Goal: Task Accomplishment & Management: Manage account settings

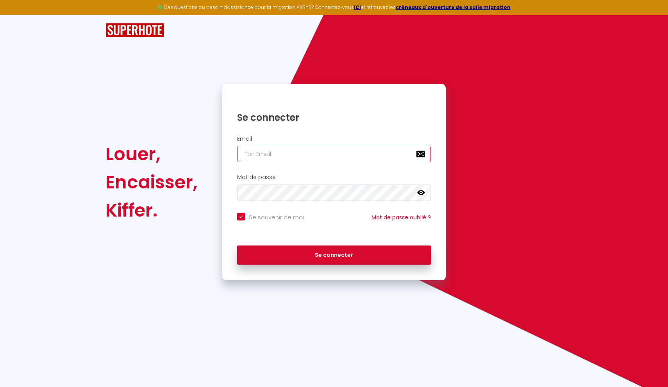
type input "[EMAIL_ADDRESS][PERSON_NAME][DOMAIN_NAME]"
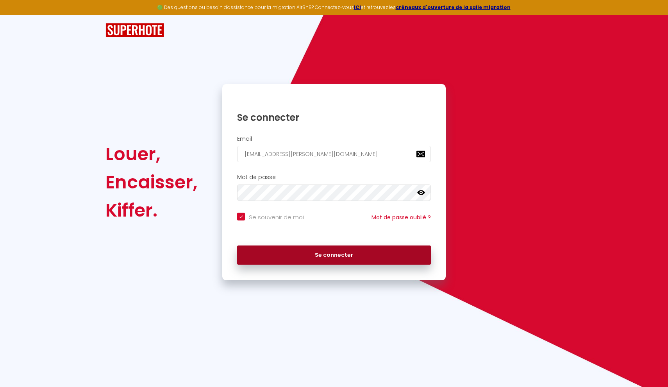
click at [300, 249] on button "Se connecter" at bounding box center [334, 255] width 194 height 20
checkbox input "true"
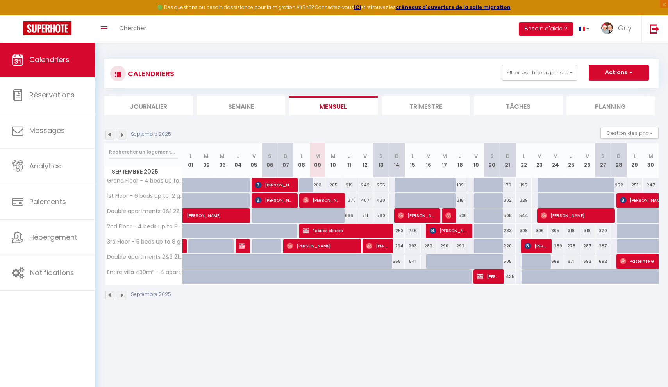
click at [414, 114] on li "Trimestre" at bounding box center [426, 105] width 89 height 19
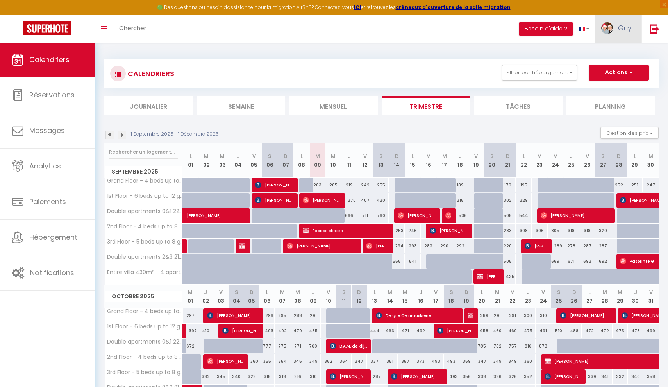
click at [620, 28] on span "Guy" at bounding box center [625, 28] width 14 height 10
click at [606, 53] on link "Paramètres" at bounding box center [610, 54] width 58 height 13
select select "28"
select select "fr"
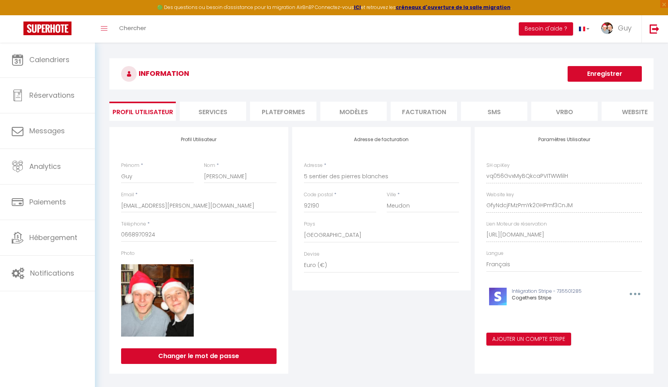
click at [266, 115] on li "Plateformes" at bounding box center [283, 111] width 66 height 19
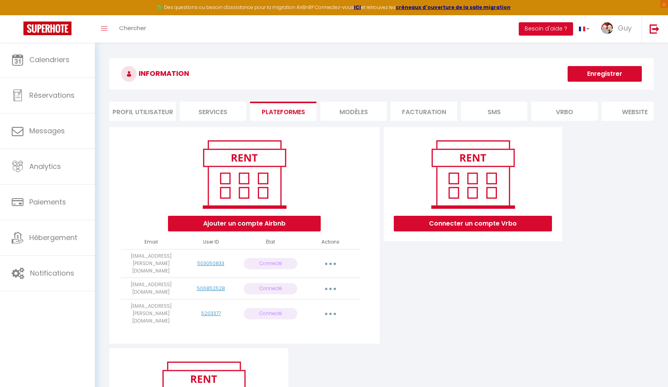
click at [336, 307] on button "button" at bounding box center [330, 313] width 22 height 12
click at [283, 353] on link "Reconnecter le compte" at bounding box center [296, 359] width 86 height 13
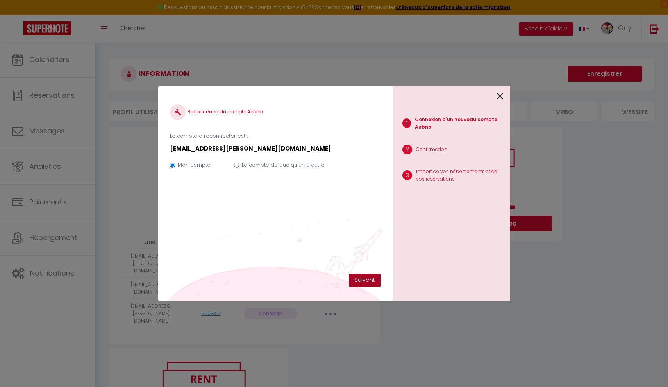
click at [371, 279] on button "Suivant" at bounding box center [365, 279] width 32 height 13
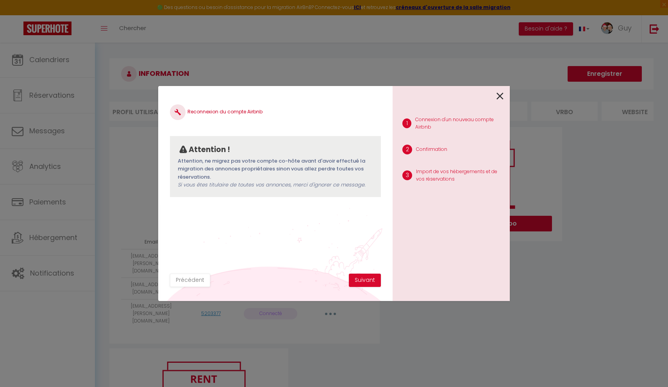
click at [371, 279] on button "Suivant" at bounding box center [365, 279] width 32 height 13
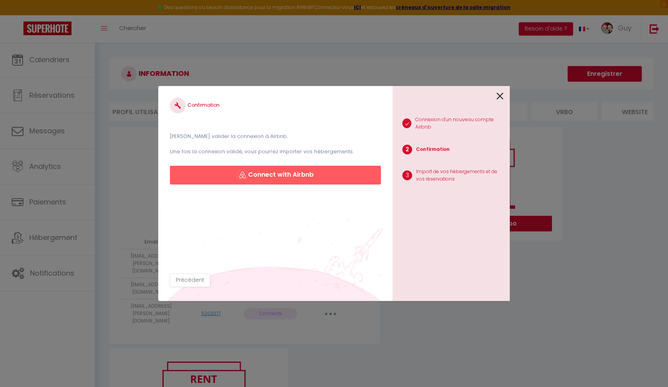
click at [314, 177] on button "Connect with Airbnb" at bounding box center [275, 175] width 211 height 19
click at [273, 179] on button "Connect with Airbnb" at bounding box center [275, 175] width 211 height 19
click at [501, 95] on icon at bounding box center [499, 96] width 7 height 12
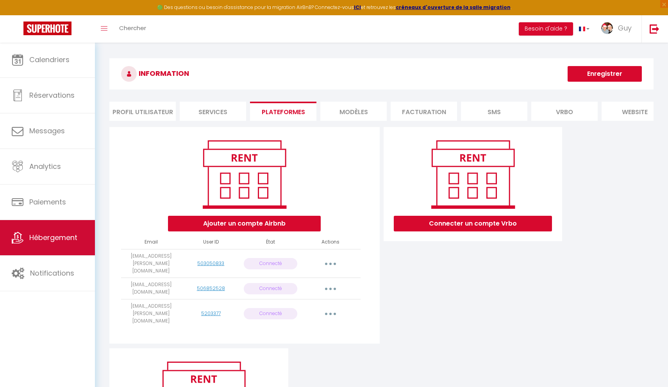
click at [51, 236] on span "Hébergement" at bounding box center [53, 237] width 48 height 10
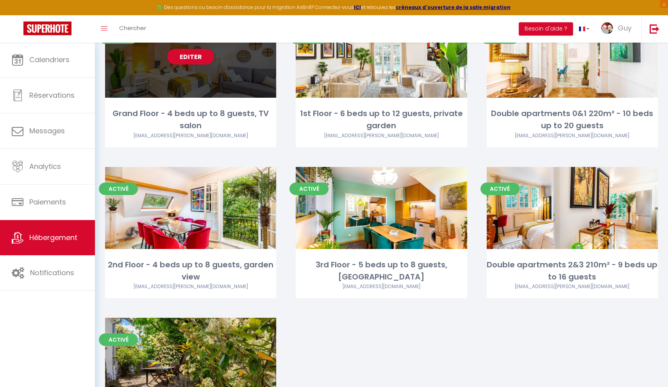
scroll to position [125, 0]
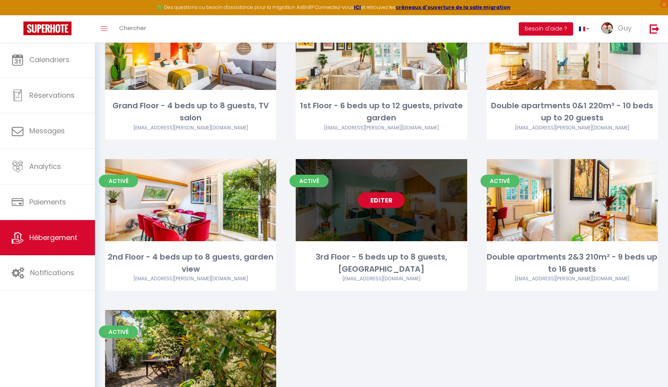
click at [326, 232] on div "Editer" at bounding box center [381, 200] width 171 height 82
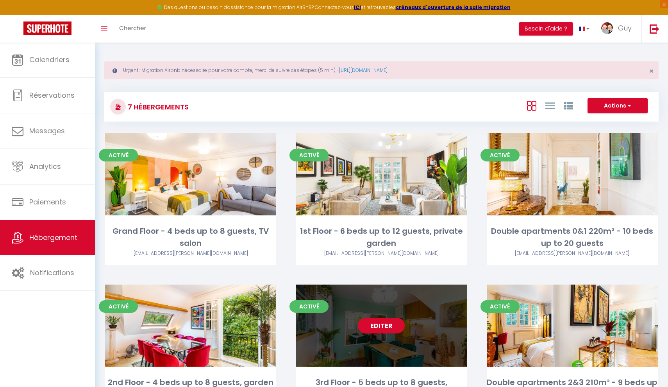
select select "3"
select select "2"
select select "1"
select select
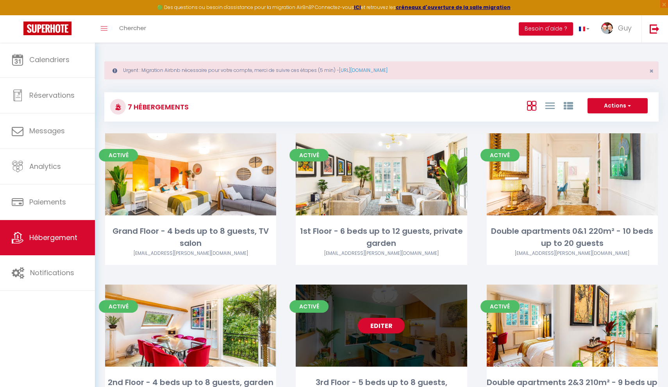
select select "28"
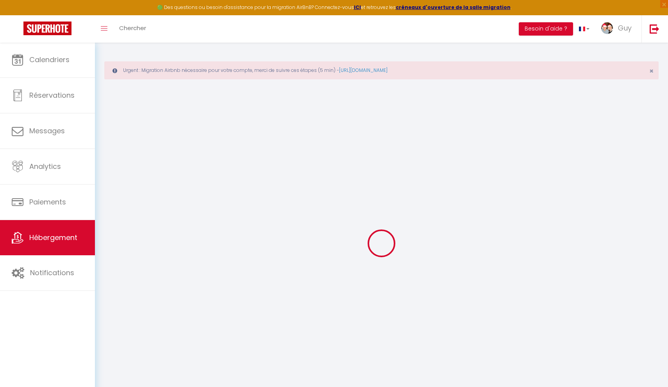
select select
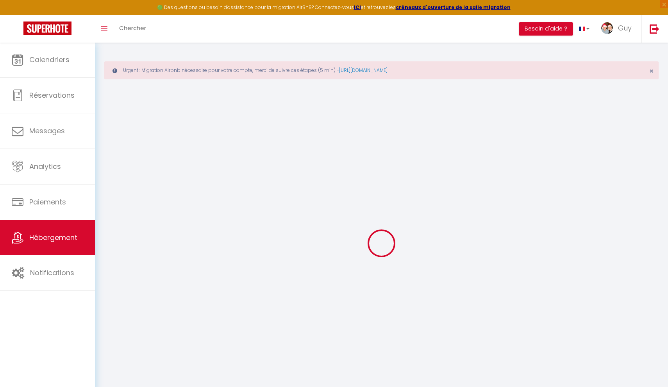
select select
checkbox input "false"
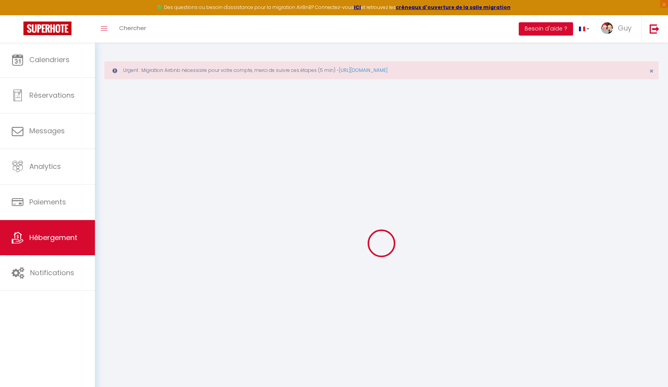
select select
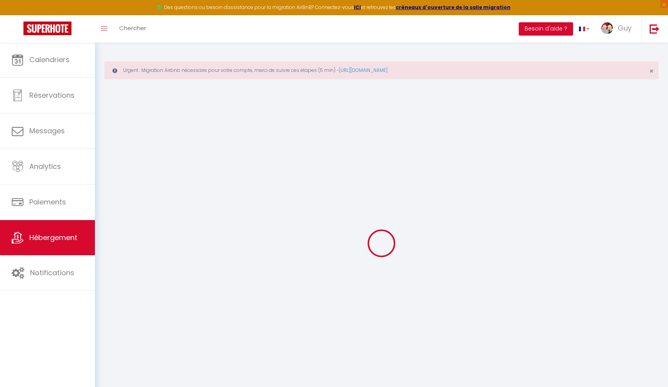
select select
checkbox input "false"
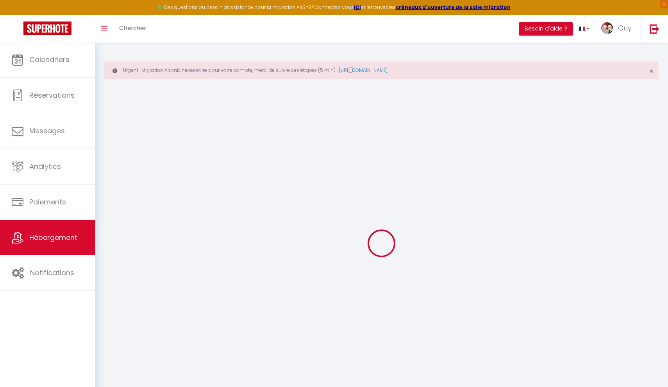
checkbox input "false"
select select
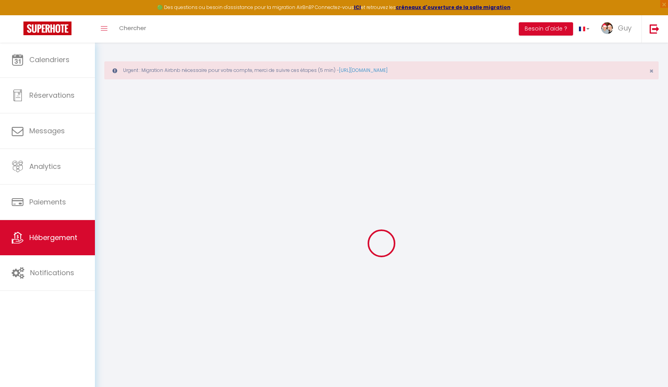
select select
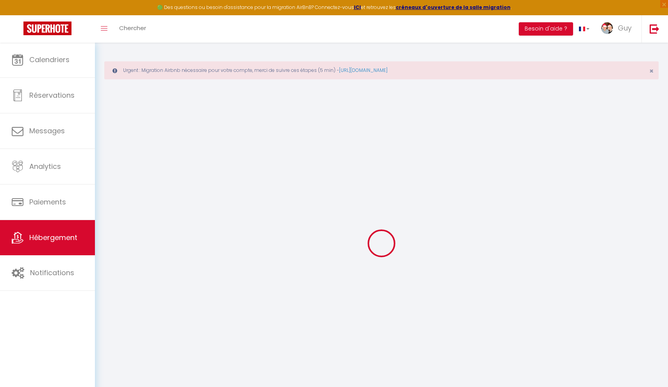
checkbox input "false"
select select
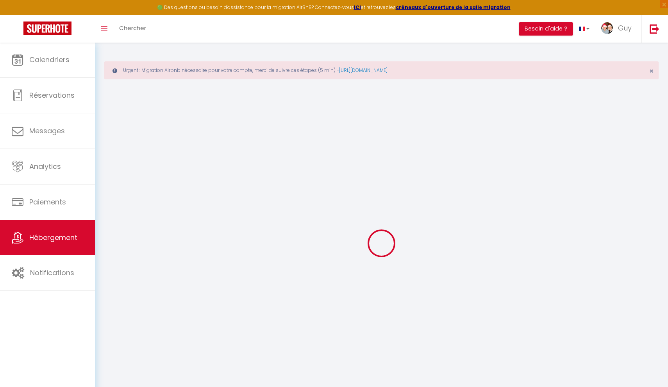
select select
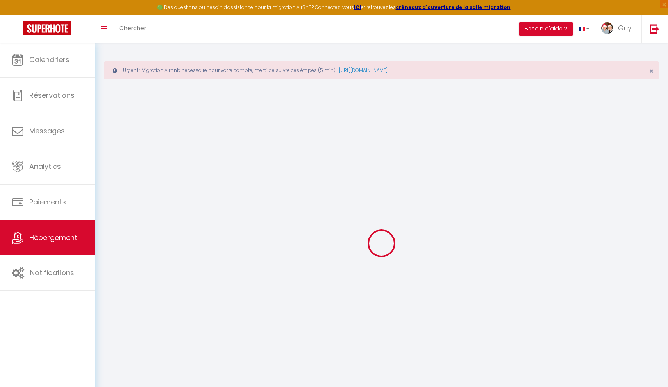
select select
checkbox input "false"
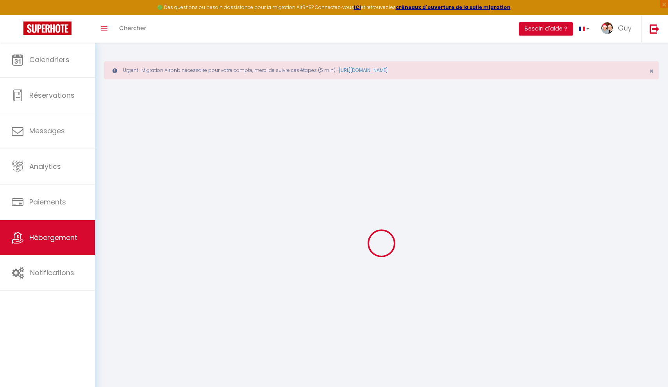
checkbox input "false"
select select
select select "+ 4 %"
select select "+ 35 %"
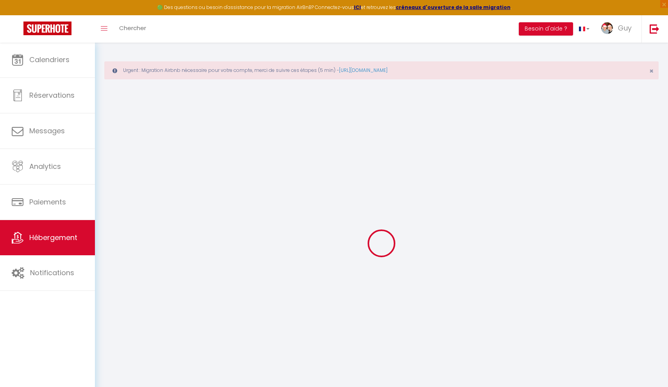
select select "+ 10 %"
select select "+ 15 %"
checkbox input "false"
checkbox input "true"
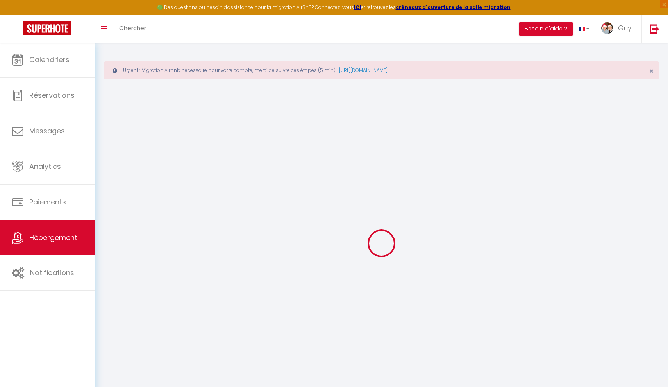
checkbox input "false"
select select "16:00"
select select "00:00"
select select "10:00"
select select "30"
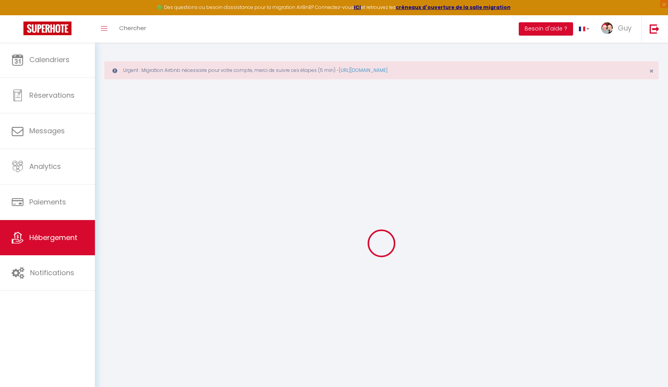
select select "120"
select select "22:00"
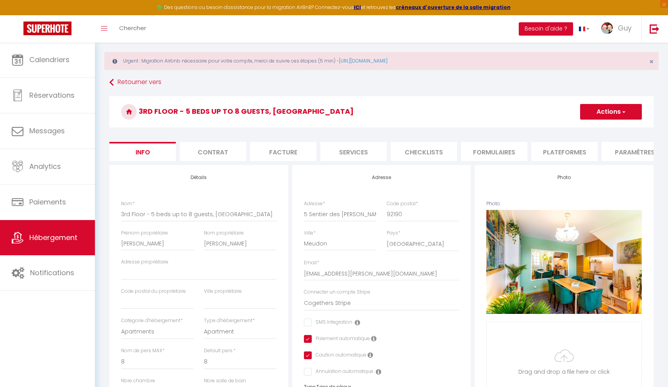
scroll to position [11, 0]
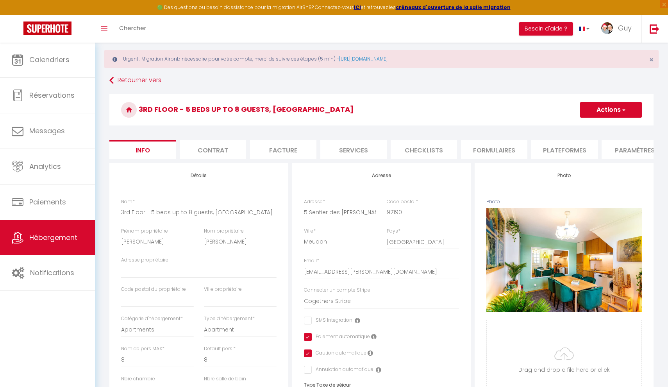
checkbox input "false"
checkbox input "true"
checkbox input "false"
select select "3356-854286999388550214"
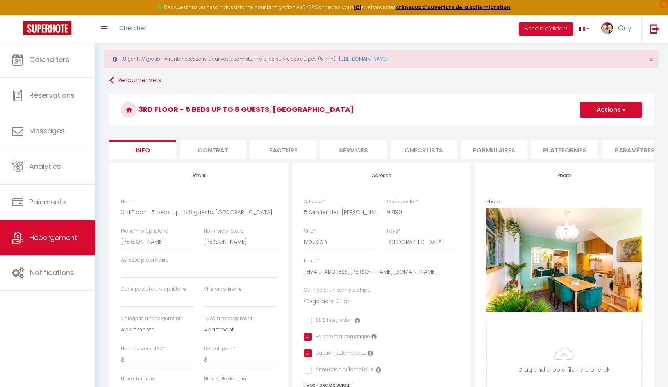
click at [539, 152] on li "Plateformes" at bounding box center [564, 149] width 66 height 19
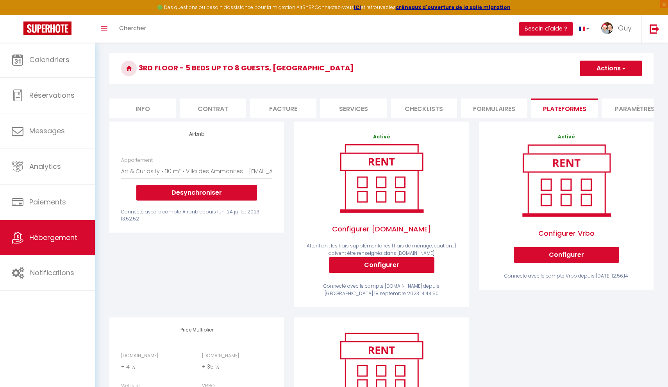
scroll to position [54, 0]
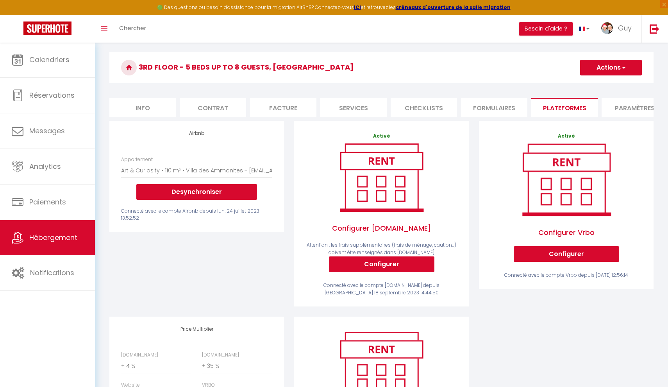
click at [67, 250] on link "Hébergement" at bounding box center [47, 237] width 95 height 35
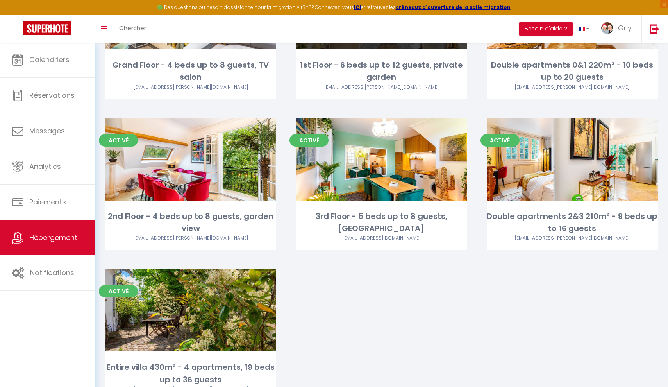
scroll to position [188, 0]
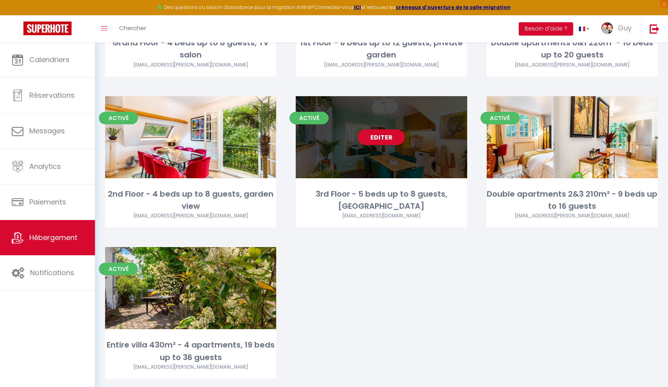
click at [375, 162] on div "Editer" at bounding box center [381, 137] width 171 height 82
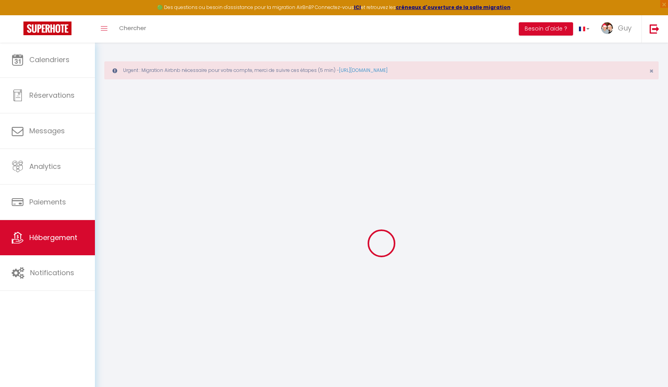
type input "3rd Floor - 5 beds up to 8 guests, Paris view"
type input "Thomas"
type input "Courtois"
select select "8"
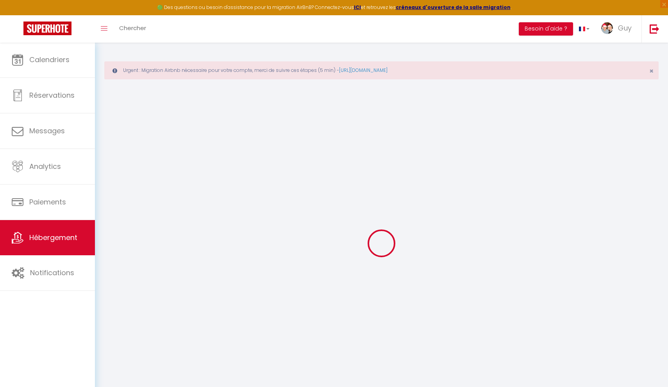
select select "5"
type input "280"
type input "150"
type input "0.85"
type input "500"
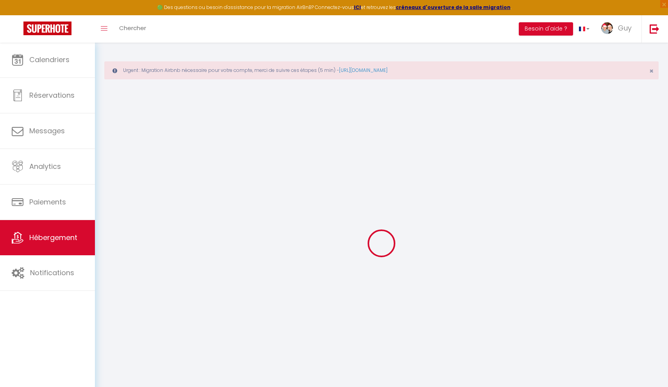
select select
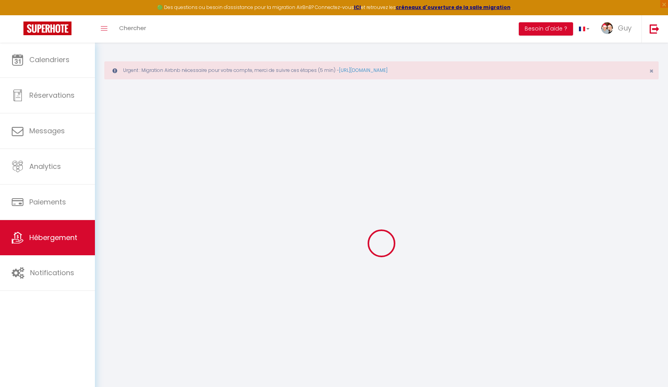
select select
type input "5 Sentier des Pierres Blanches"
type input "92190"
type input "Meudon"
type input "[EMAIL_ADDRESS][DOMAIN_NAME]"
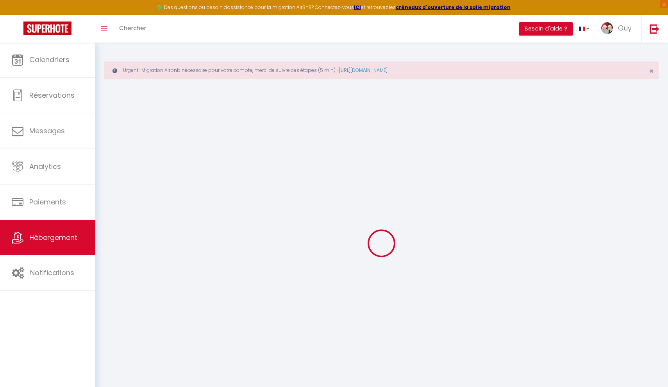
select select "4961"
checkbox input "false"
checkbox input "true"
checkbox input "false"
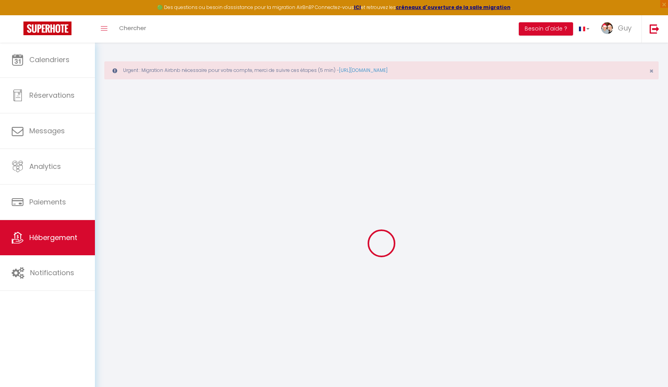
type input "0"
checkbox input "false"
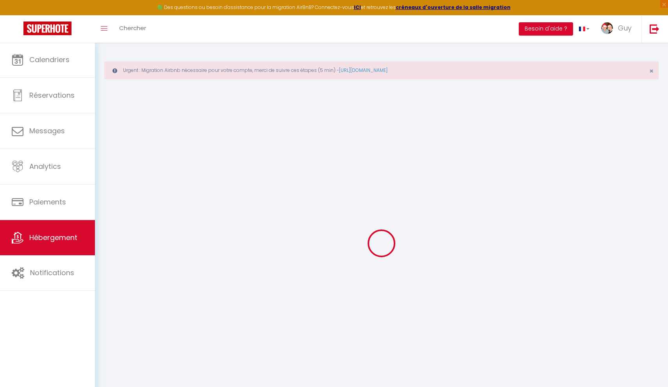
checkbox input "true"
checkbox input "false"
select select "16:00"
select select "00:00"
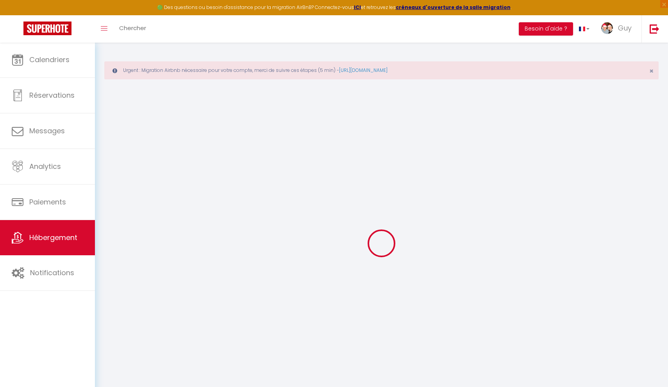
select select "10:00"
select select "30"
select select "120"
select select "22:00"
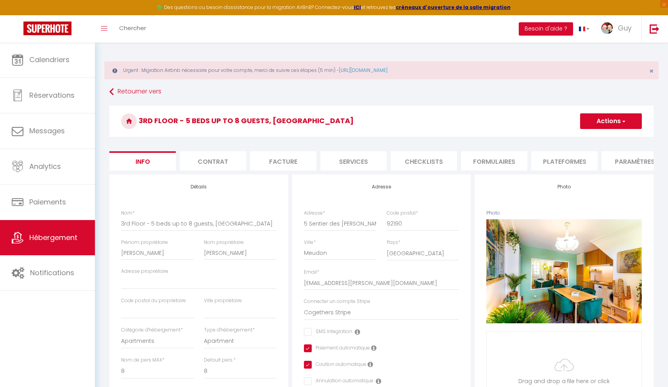
checkbox input "false"
checkbox input "true"
checkbox input "false"
click at [45, 239] on span "Hébergement" at bounding box center [53, 237] width 48 height 10
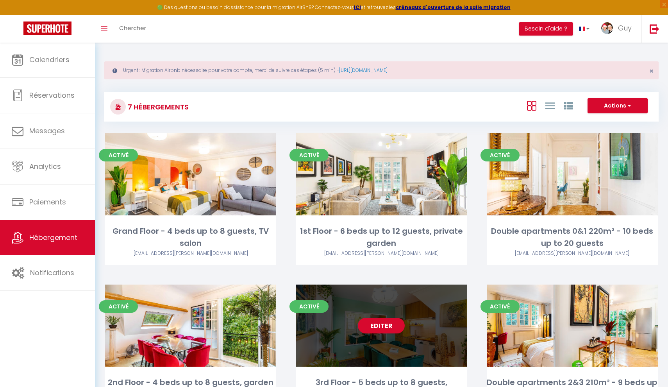
scroll to position [164, 0]
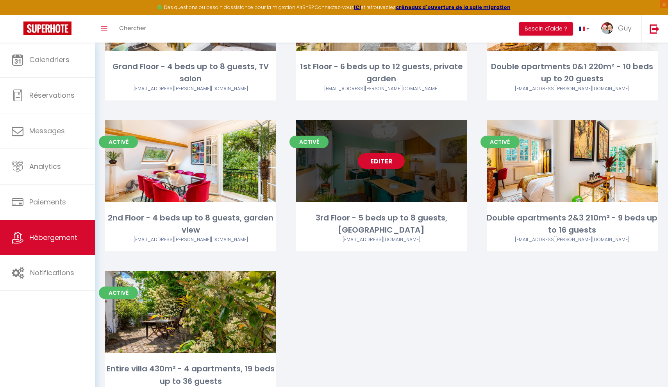
click at [354, 185] on div "Editer" at bounding box center [381, 161] width 171 height 82
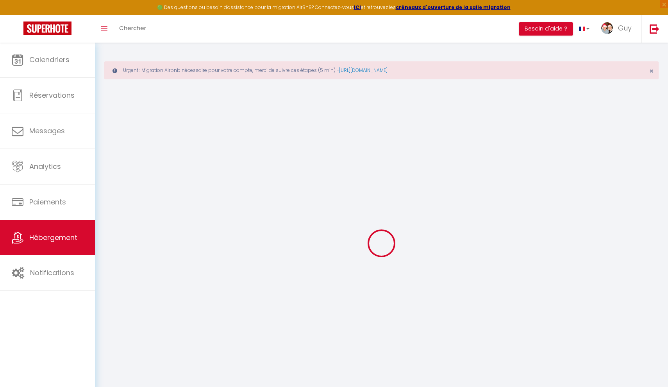
checkbox input "false"
checkbox input "true"
checkbox input "false"
select select "16:00"
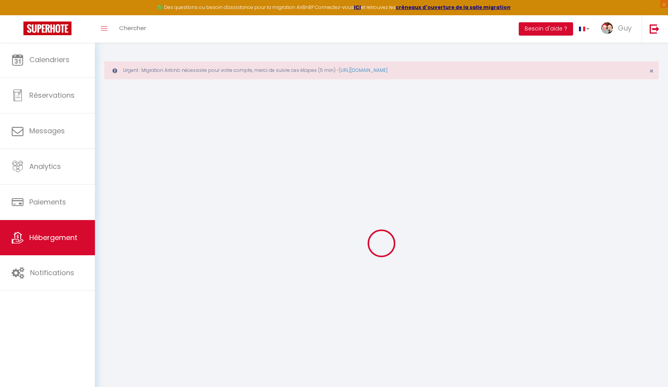
select select "00:00"
select select "10:00"
select select "30"
select select "120"
select select "22:00"
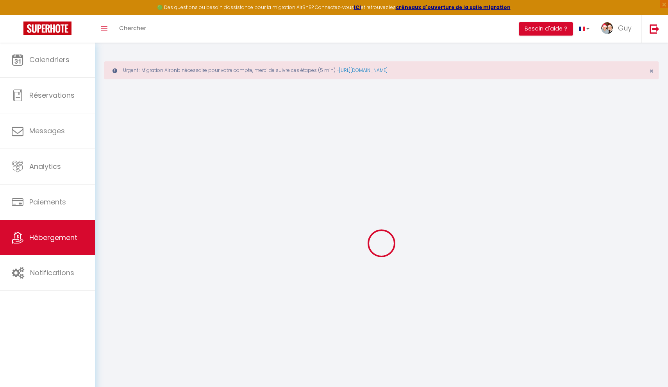
checkbox input "false"
checkbox input "true"
checkbox input "false"
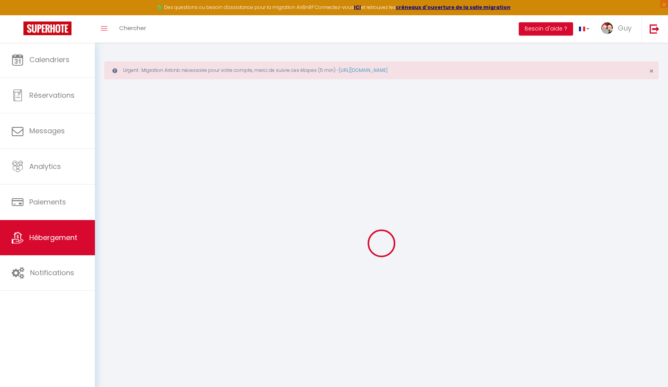
checkbox input "true"
checkbox input "false"
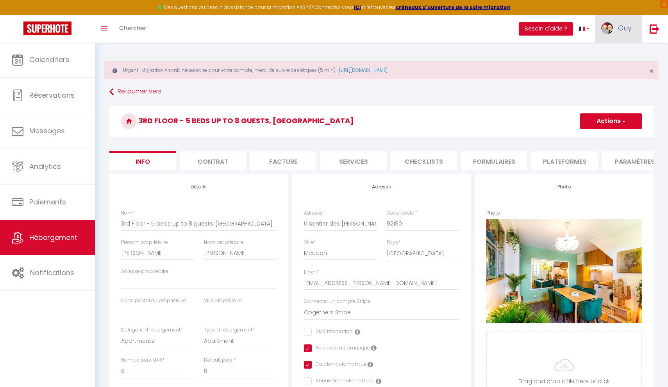
click at [627, 25] on span "Guy" at bounding box center [625, 28] width 14 height 10
click at [613, 53] on link "Paramètres" at bounding box center [610, 54] width 58 height 13
select select "fr"
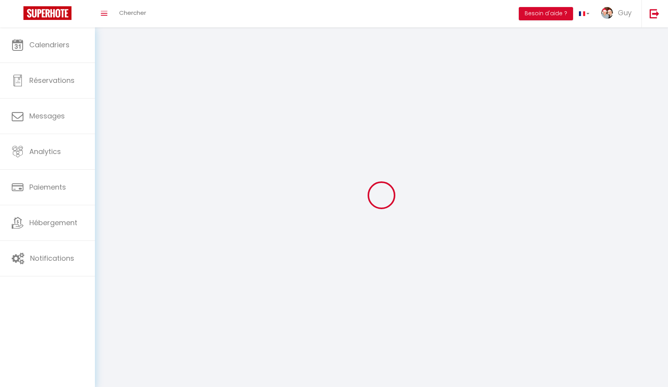
select select
type input "Guy"
type input "Courtois"
type input "0668970924"
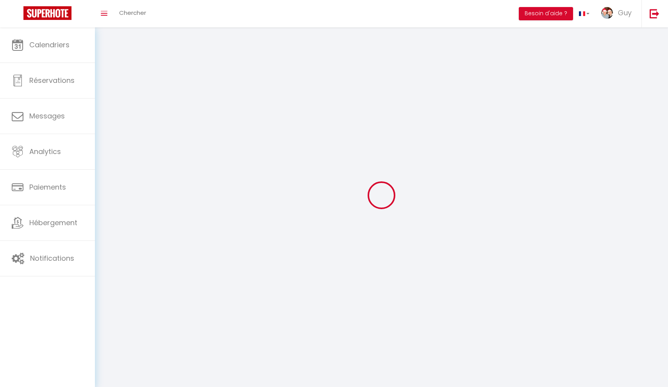
type input "5 sentier des pierres blanches"
type input "92190"
type input "Meudon"
type input "vq056GvxMyBQkcaPVITWWlilH"
type input "GfyNdcjFMzPmYk2GHPmf3CnJM"
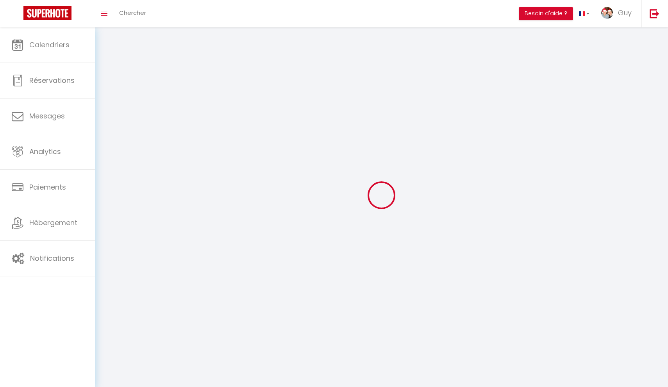
type input "vq056GvxMyBQkcaPVITWWlilH"
type input "GfyNdcjFMzPmYk2GHPmf3CnJM"
type input "https://app.superhote.com/#/get-available-rentals/GfyNdcjFMzPmYk2GHPmf3CnJM"
select select "28"
select select "fr"
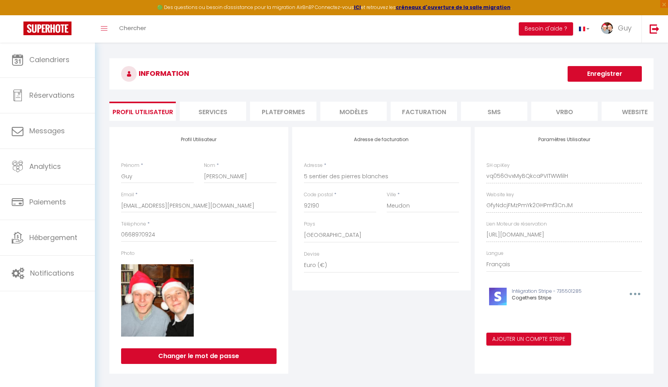
click at [282, 111] on li "Plateformes" at bounding box center [283, 111] width 66 height 19
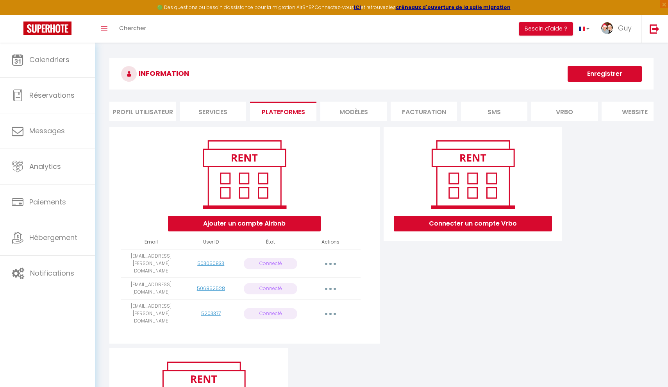
click at [331, 287] on icon "button" at bounding box center [330, 288] width 2 height 2
click at [421, 280] on div "Connecter un compte Vrbo" at bounding box center [473, 237] width 183 height 221
click at [333, 282] on button "button" at bounding box center [330, 288] width 22 height 12
click at [319, 300] on link "Importer les appartements" at bounding box center [296, 306] width 86 height 13
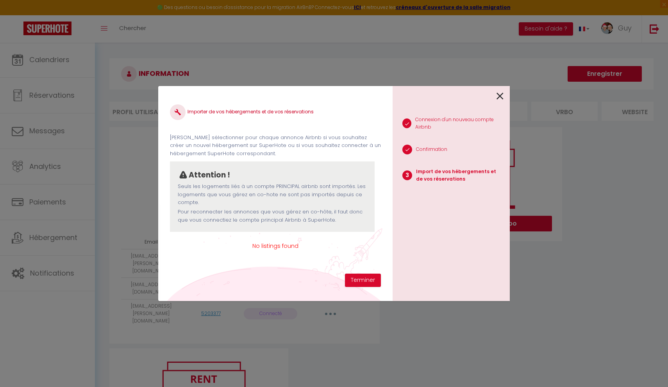
click at [501, 96] on icon at bounding box center [499, 96] width 7 height 12
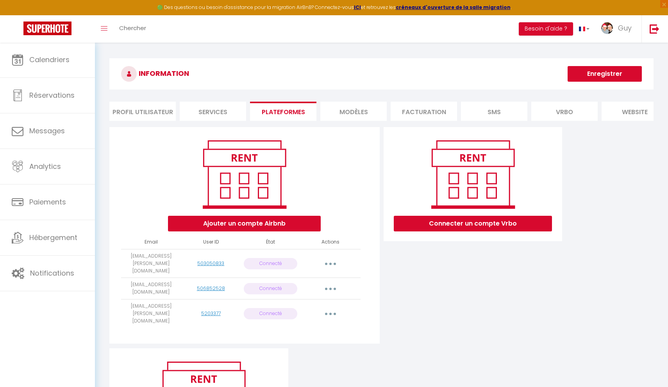
click at [332, 282] on button "button" at bounding box center [330, 288] width 22 height 12
click at [315, 300] on link "Importer les appartements" at bounding box center [296, 306] width 86 height 13
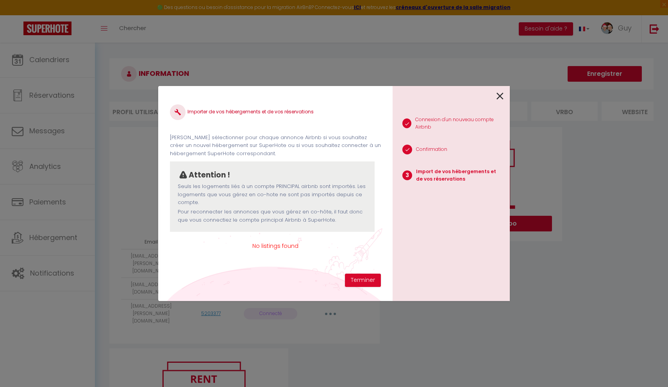
click at [502, 93] on icon at bounding box center [499, 96] width 7 height 12
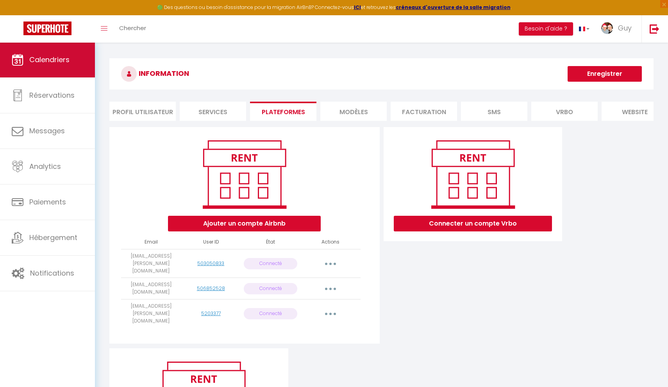
click at [57, 66] on link "Calendriers" at bounding box center [47, 59] width 95 height 35
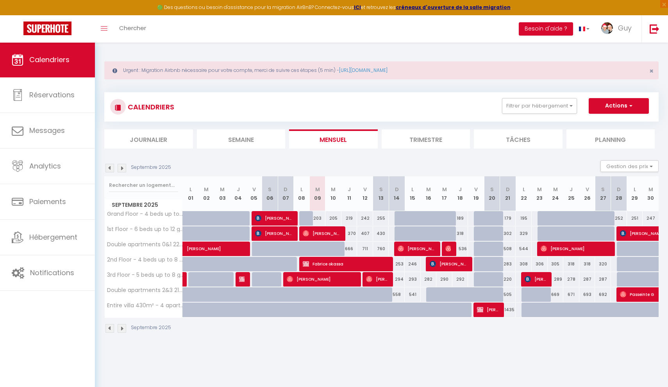
click at [429, 140] on li "Trimestre" at bounding box center [426, 138] width 89 height 19
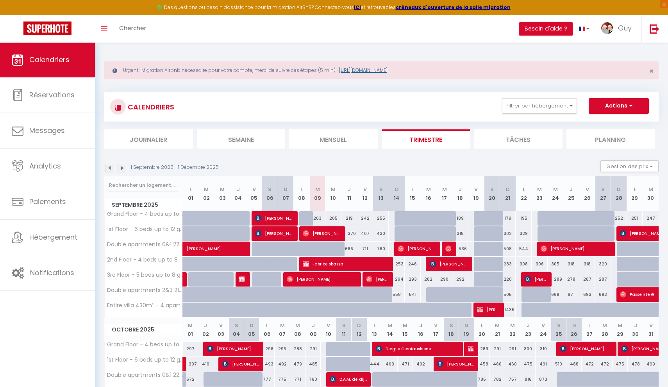
click at [387, 69] on link "https://superhote.com/migration-airbnb" at bounding box center [363, 70] width 48 height 7
click at [619, 31] on span "Guy" at bounding box center [625, 28] width 14 height 10
click at [598, 53] on link "Paramètres" at bounding box center [610, 54] width 58 height 13
select select "28"
select select "fr"
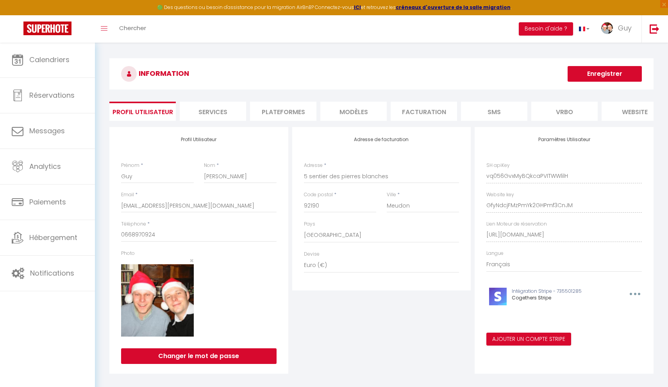
click at [277, 108] on li "Plateformes" at bounding box center [283, 111] width 66 height 19
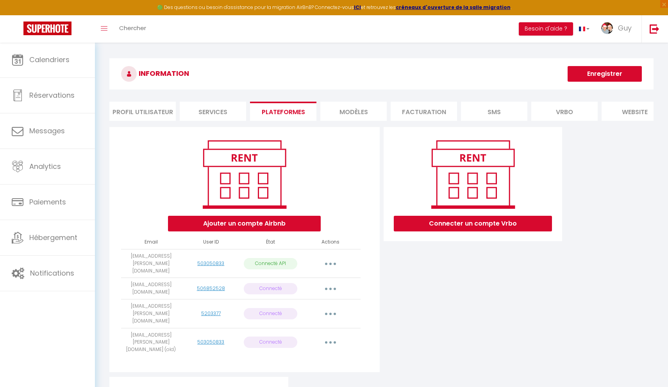
click at [328, 282] on button "button" at bounding box center [330, 288] width 22 height 12
click at [289, 328] on link "Reconnecter le compte" at bounding box center [296, 334] width 86 height 13
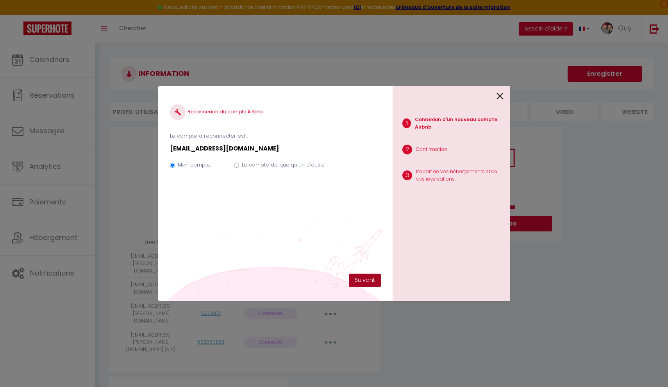
click at [364, 282] on button "Suivant" at bounding box center [365, 279] width 32 height 13
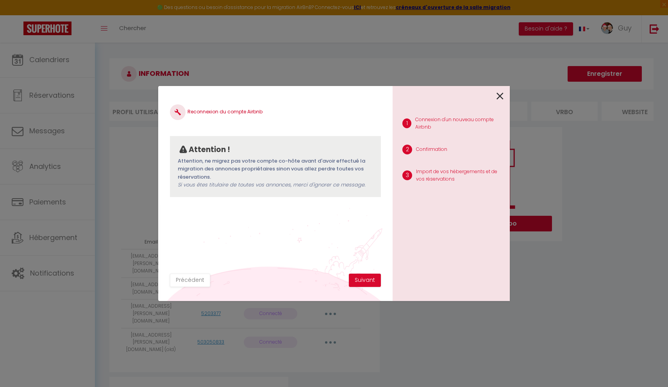
click at [364, 282] on button "Suivant" at bounding box center [365, 279] width 32 height 13
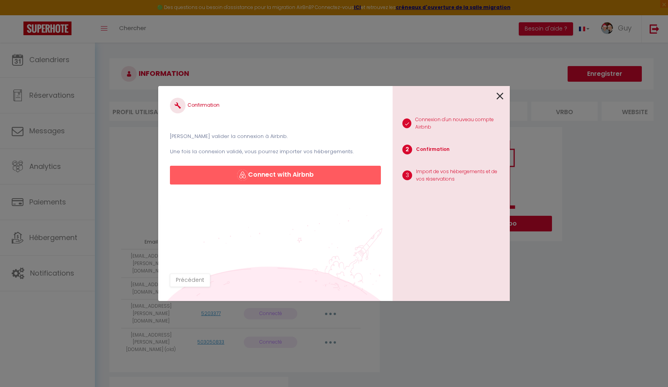
click at [247, 177] on img "button" at bounding box center [242, 174] width 11 height 11
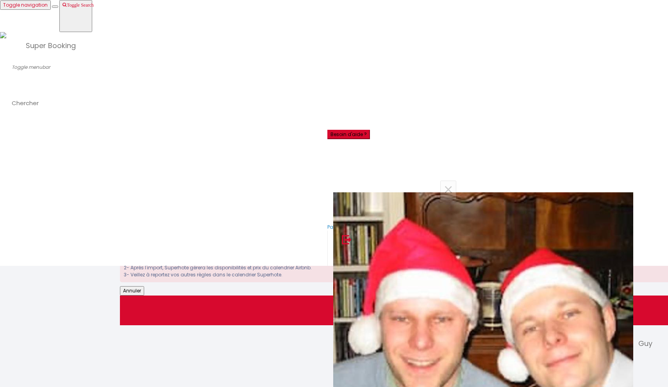
scroll to position [779, 0]
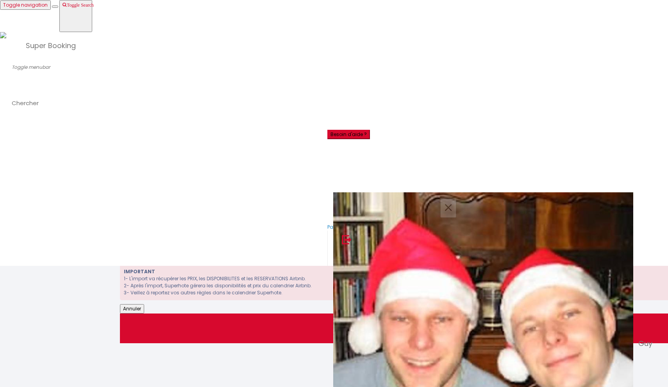
click at [446, 209] on span "×" at bounding box center [448, 207] width 10 height 23
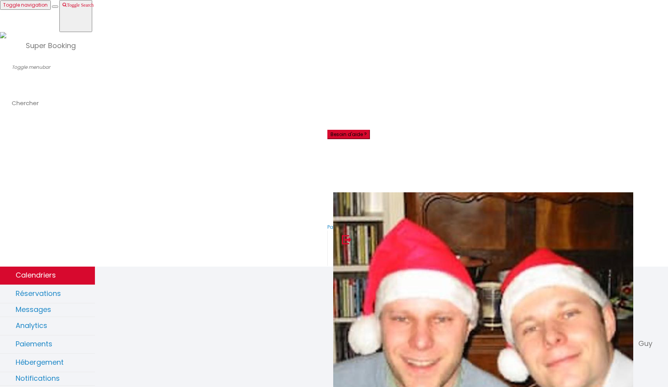
scroll to position [0, 0]
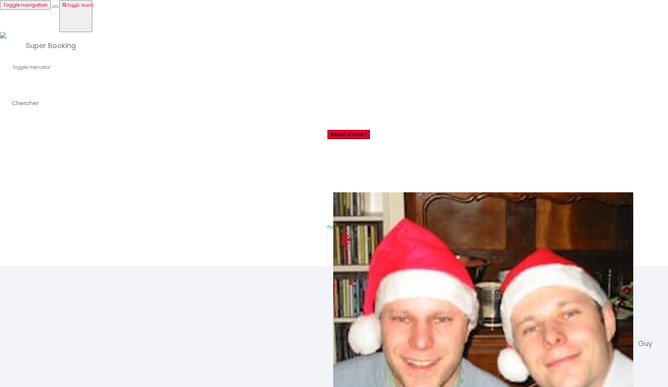
scroll to position [375, 0]
click at [195, 161] on nav "× Toggle navigation Toggle Search Toggle menubar Chercher BUTTON Besoin d'aide …" at bounding box center [334, 133] width 668 height 266
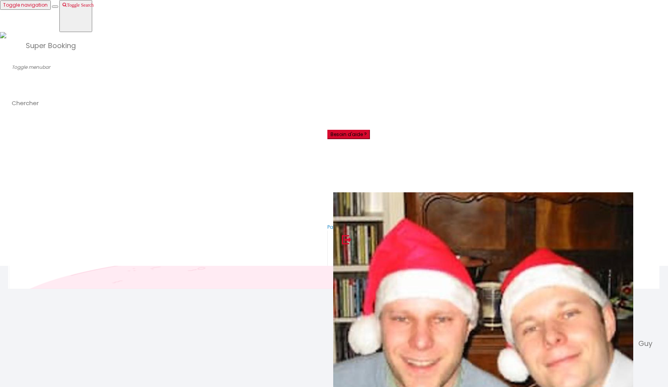
scroll to position [1861, 0]
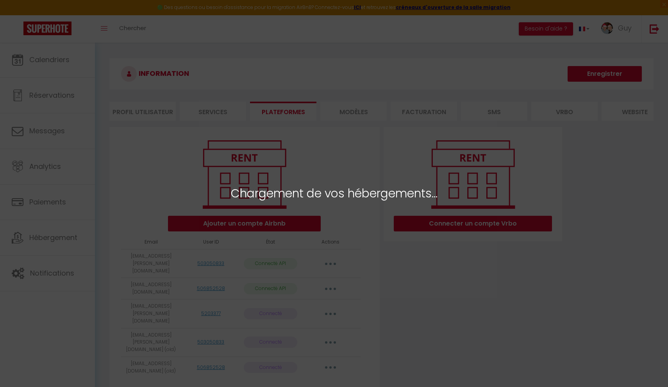
select select "23012"
select select "25058"
select select "24947"
select select "25109"
select select "25114"
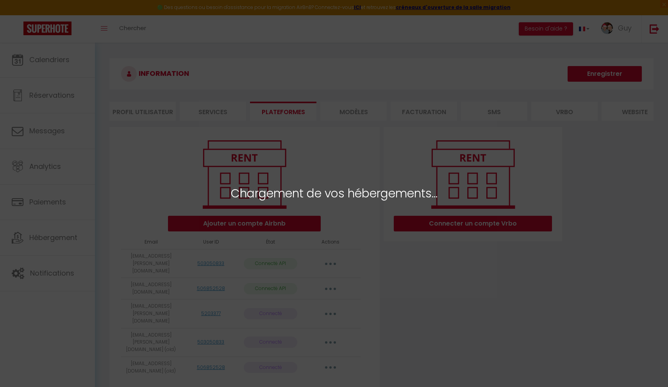
select select "25807"
select select "23013"
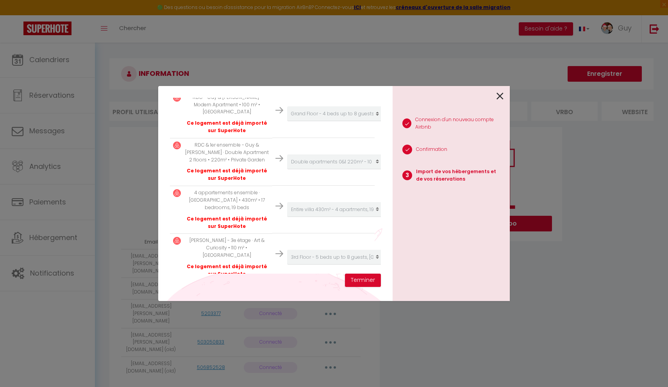
scroll to position [311, 0]
click at [364, 282] on button "Terminer" at bounding box center [363, 279] width 36 height 13
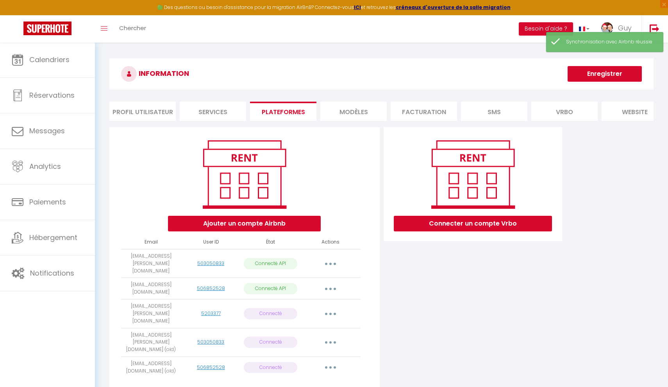
scroll to position [0, 0]
click at [333, 361] on button "button" at bounding box center [330, 367] width 22 height 12
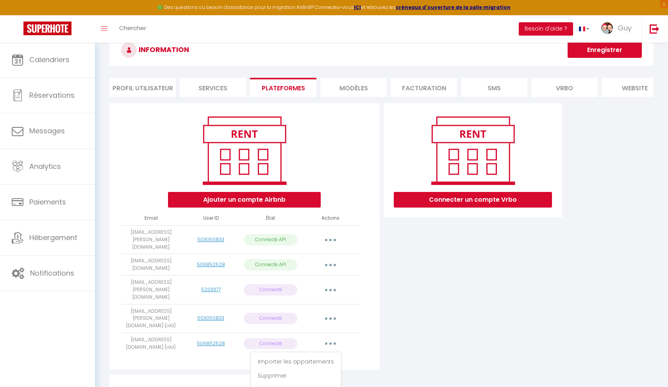
scroll to position [29, 0]
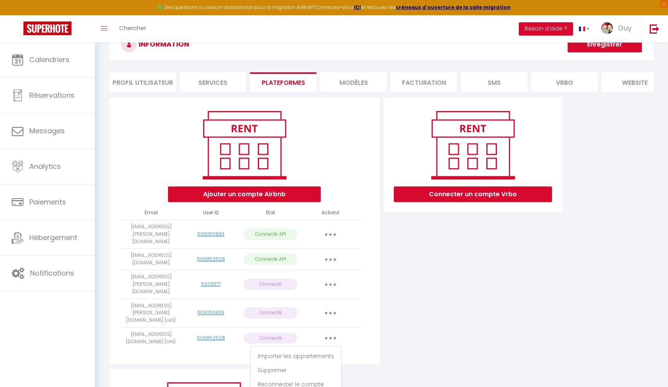
click at [426, 307] on div "Connecter un compte Vrbo" at bounding box center [473, 233] width 183 height 271
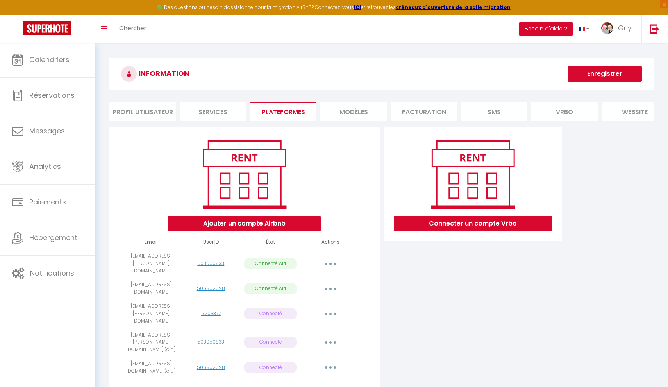
scroll to position [0, 0]
